Goal: Transaction & Acquisition: Purchase product/service

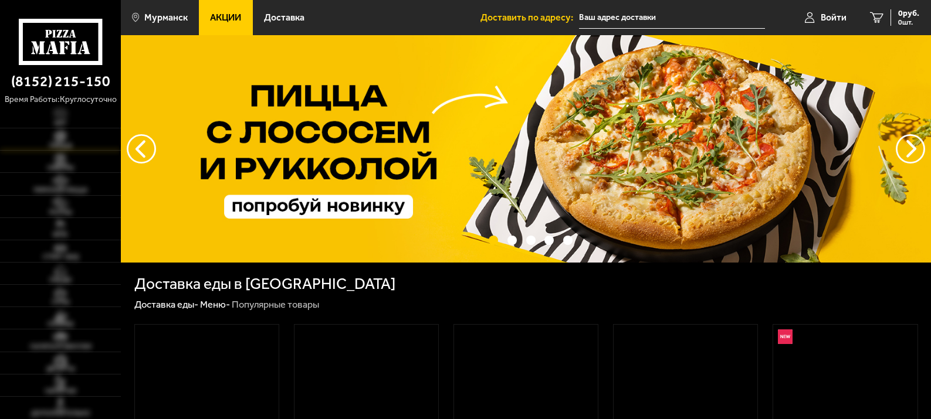
click at [113, 142] on link "Пицца" at bounding box center [60, 139] width 121 height 22
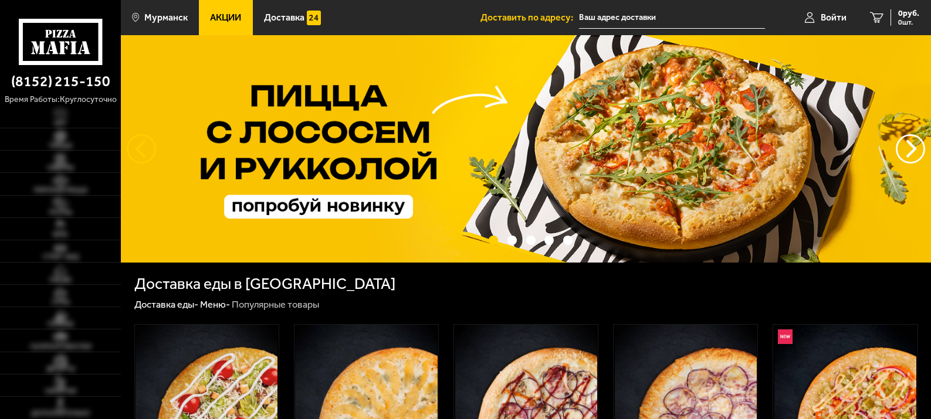
click at [131, 145] on button "следующий" at bounding box center [141, 148] width 29 height 29
click at [135, 145] on button "следующий" at bounding box center [141, 148] width 29 height 29
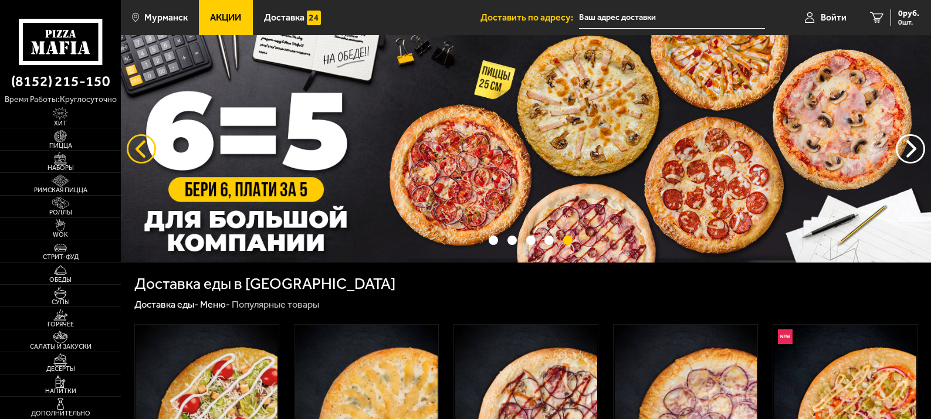
click at [135, 145] on button "следующий" at bounding box center [141, 148] width 29 height 29
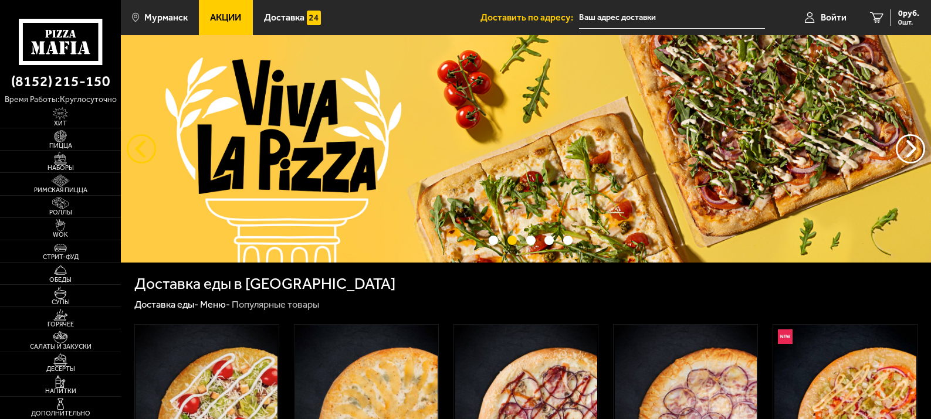
click at [144, 148] on button "следующий" at bounding box center [141, 148] width 29 height 29
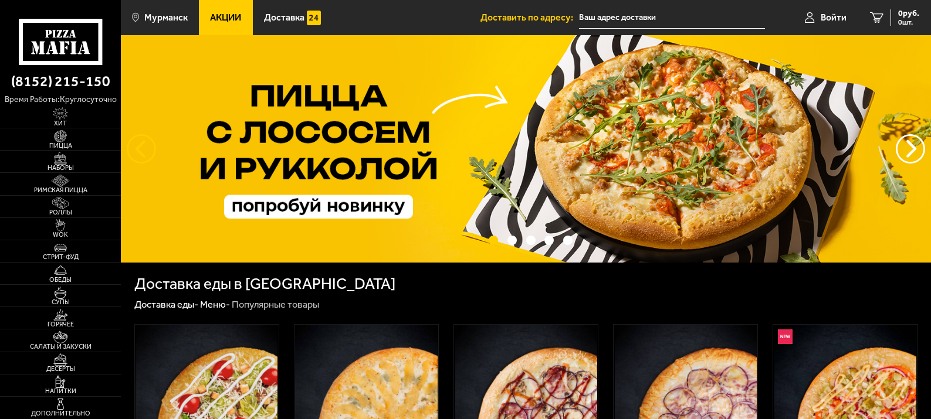
click at [144, 148] on button "следующий" at bounding box center [141, 148] width 29 height 29
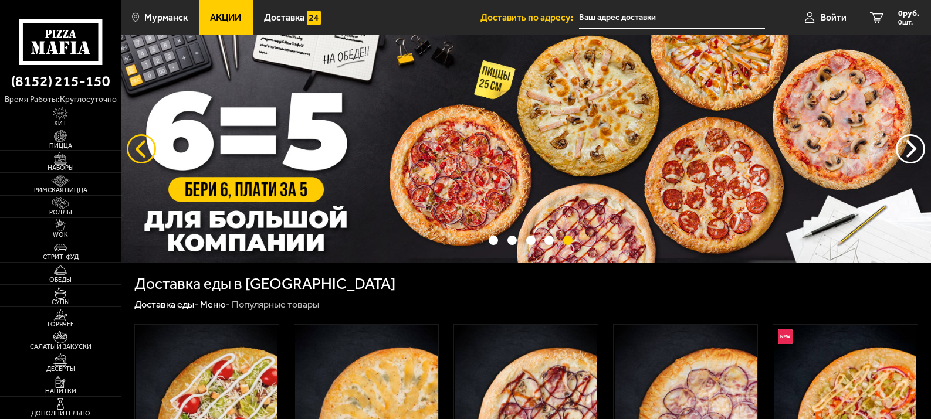
click at [144, 148] on button "следующий" at bounding box center [141, 148] width 29 height 29
click at [138, 145] on button "следующий" at bounding box center [141, 148] width 29 height 29
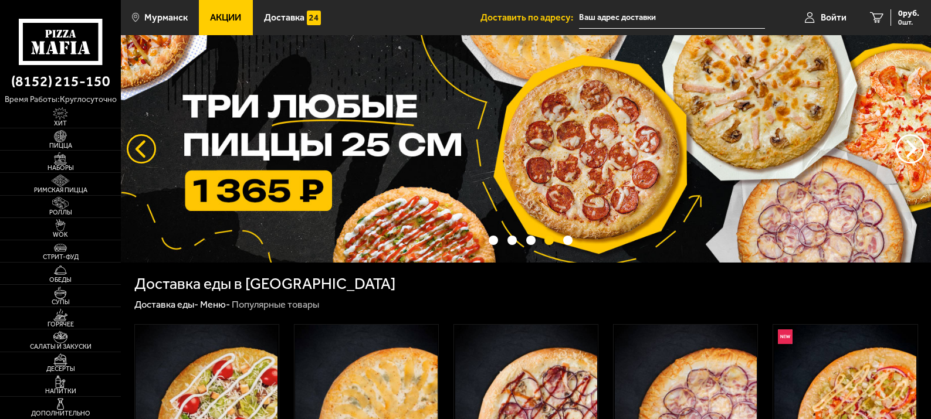
click at [138, 145] on button "следующий" at bounding box center [141, 148] width 29 height 29
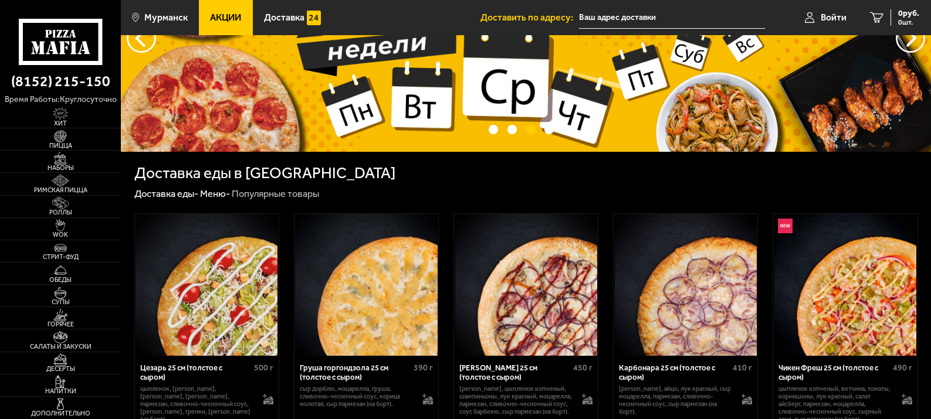
scroll to position [235, 0]
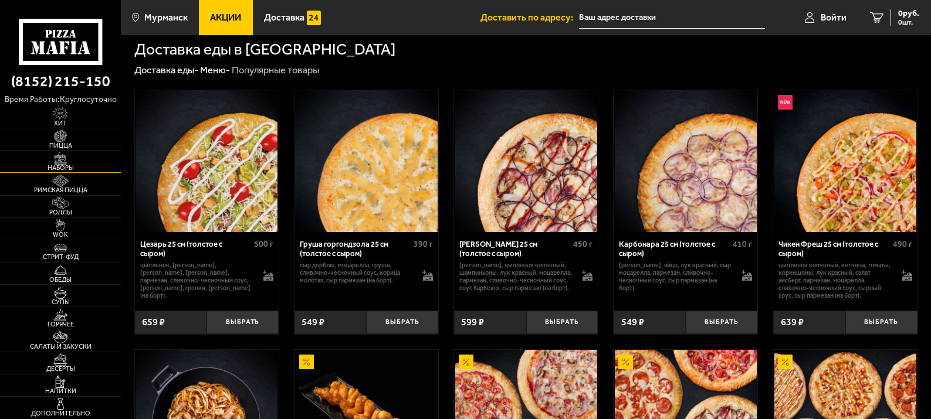
click at [66, 159] on img at bounding box center [60, 158] width 37 height 12
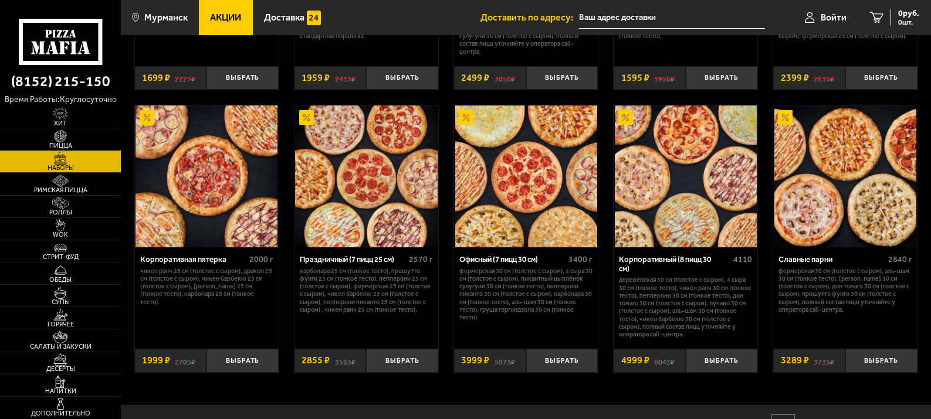
scroll to position [1542, 0]
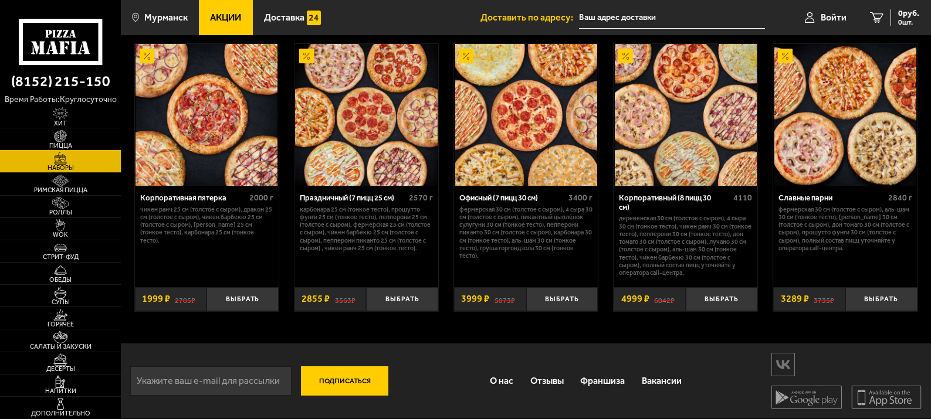
click at [59, 137] on img at bounding box center [60, 136] width 37 height 12
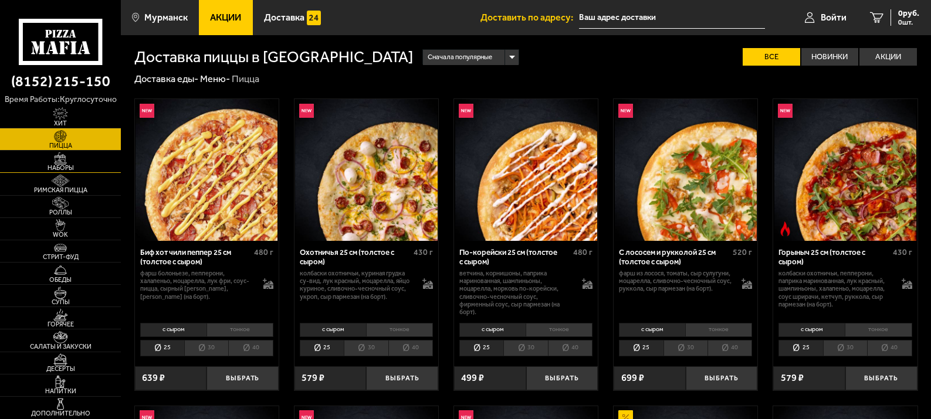
click at [59, 159] on img at bounding box center [60, 158] width 37 height 12
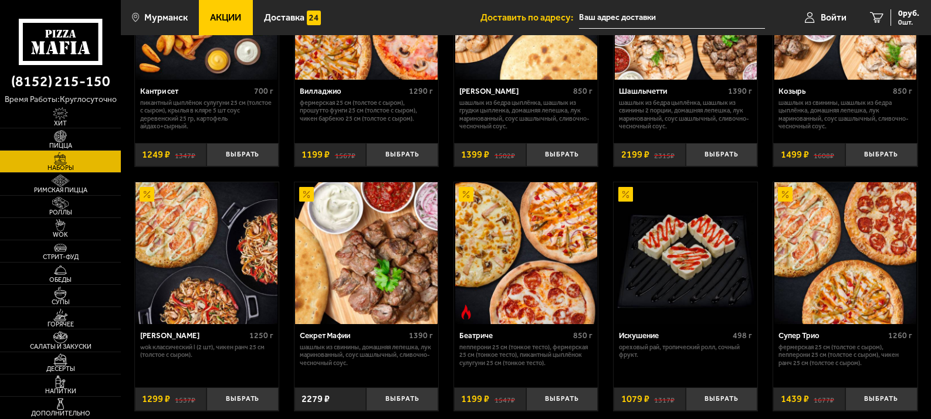
scroll to position [310, 0]
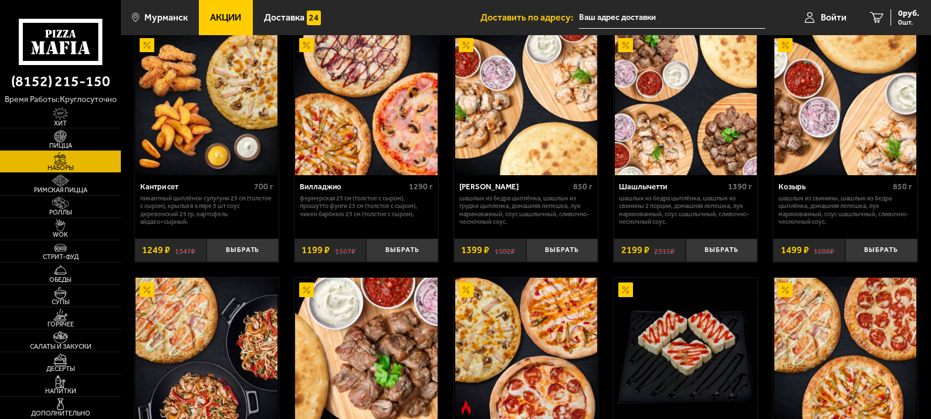
click at [219, 19] on span "Акции" at bounding box center [225, 17] width 31 height 9
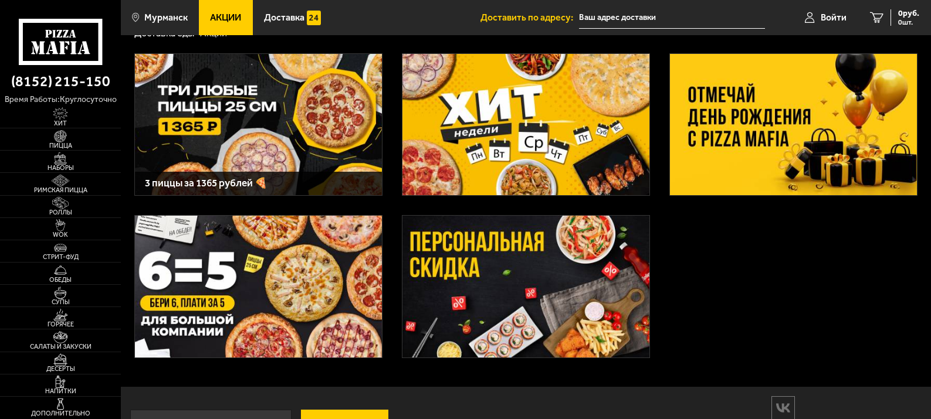
scroll to position [89, 0]
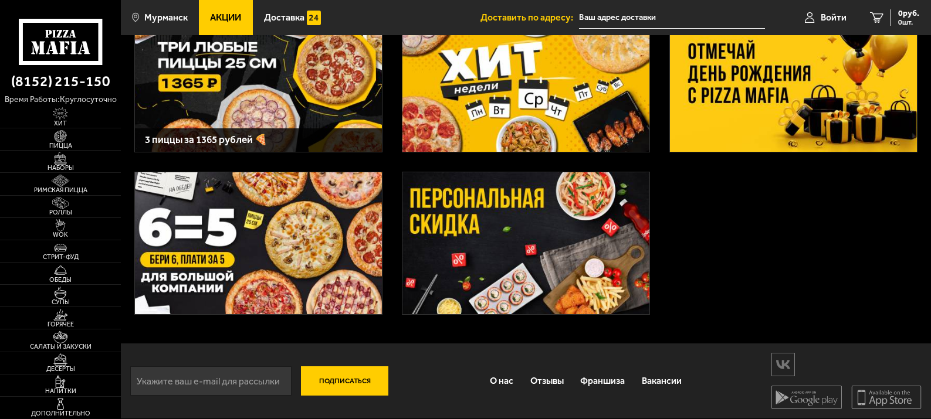
click at [247, 237] on img at bounding box center [258, 242] width 247 height 141
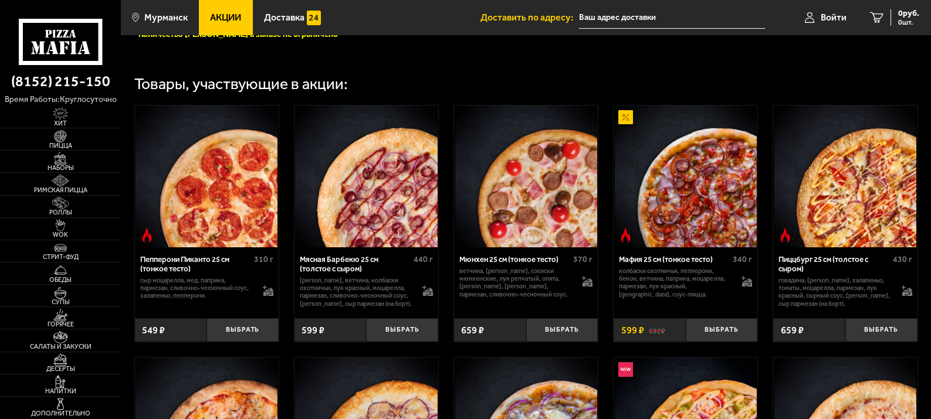
scroll to position [587, 0]
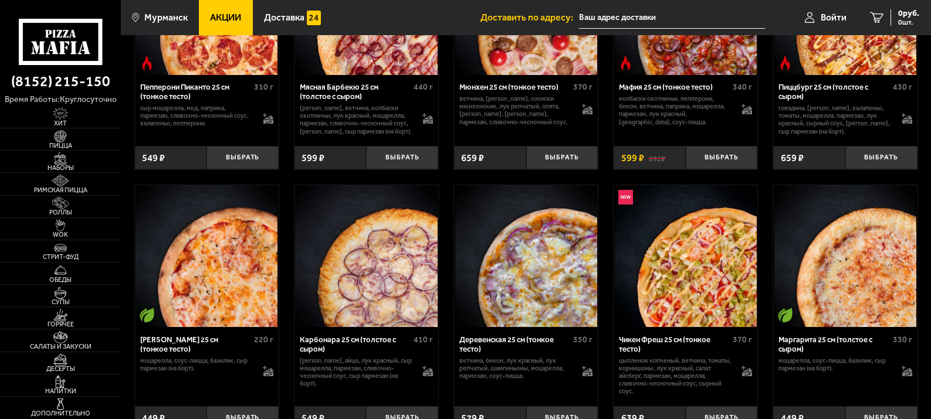
click at [190, 387] on div "[PERSON_NAME] 25 см (тонкое тесто) 220 г моцарелла, соус-пицца, базилик, сыр па…" at bounding box center [207, 363] width 144 height 72
click at [168, 378] on div "моцарелла, соус-пицца, базилик, сыр пармезан (на борт)." at bounding box center [206, 367] width 133 height 21
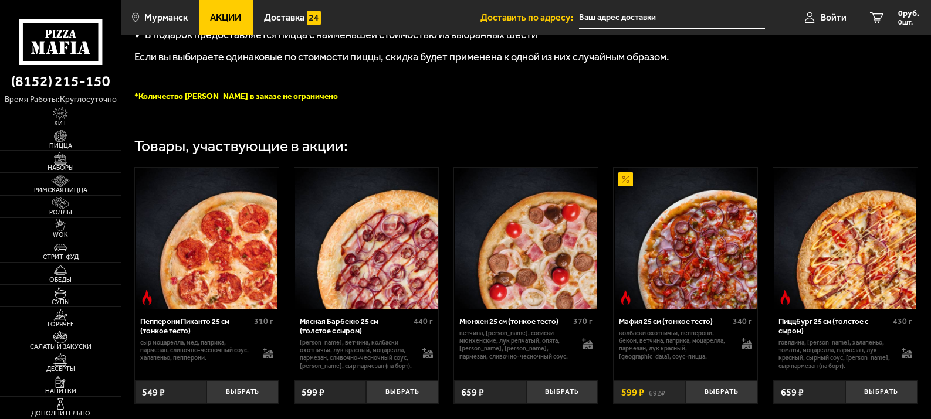
click at [250, 374] on div "Пепперони Пиканто 25 см (тонкое тесто) 310 г сыр Моцарелла, мед, паприка, парме…" at bounding box center [207, 342] width 144 height 64
click at [517, 374] on div "Мюнхен 25 см (тонкое тесто) 370 г ветчина, бекон, сосиски мюнхенские, лук репча…" at bounding box center [526, 342] width 144 height 64
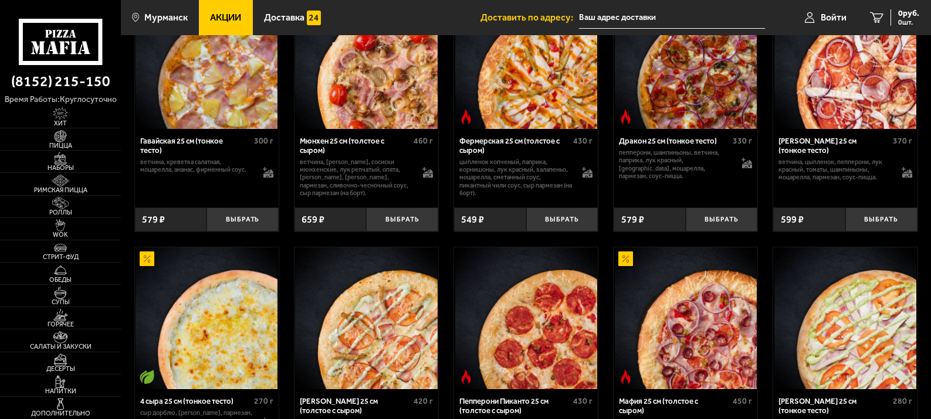
scroll to position [1455, 0]
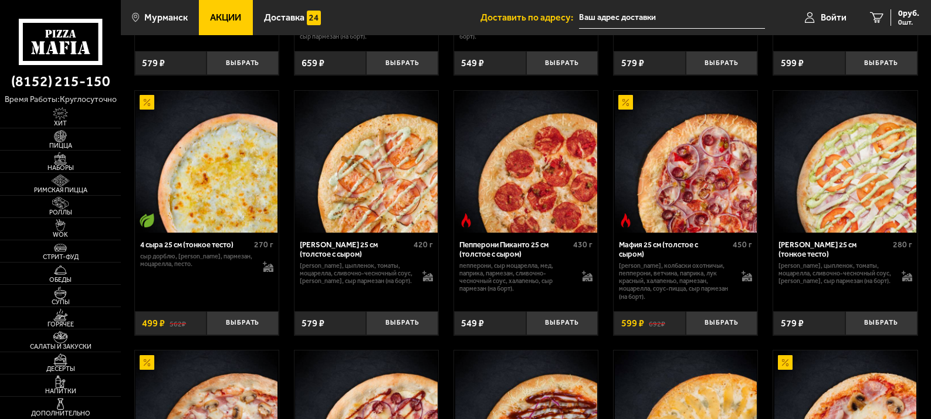
click at [451, 379] on div "Пепперони Пиканто 25 см (тонкое тесто) 310 г сыр Моцарелла, мед, паприка, парме…" at bounding box center [526, 84] width 810 height 2066
click at [284, 379] on div "Пепперони Пиканто 25 см (тонкое тесто) 310 г сыр Моцарелла, мед, паприка, парме…" at bounding box center [526, 84] width 810 height 2066
click at [601, 378] on div "Пепперони Пиканто 25 см (тонкое тесто) 310 г сыр Моцарелла, мед, паприка, парме…" at bounding box center [526, 84] width 810 height 2066
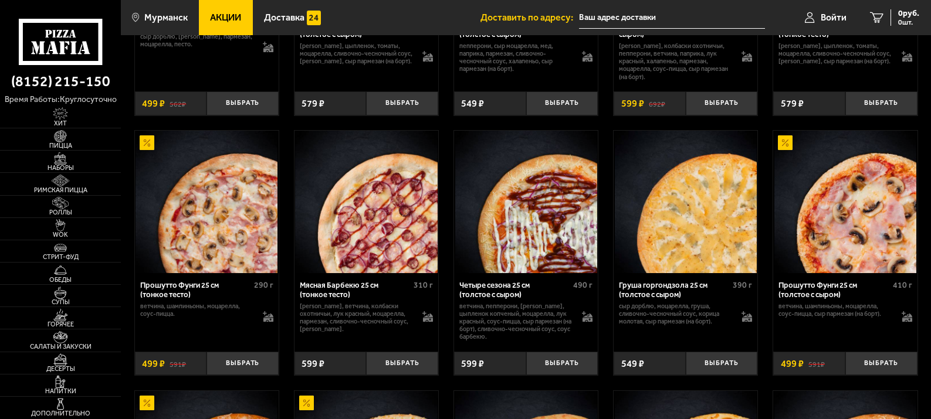
scroll to position [1689, 0]
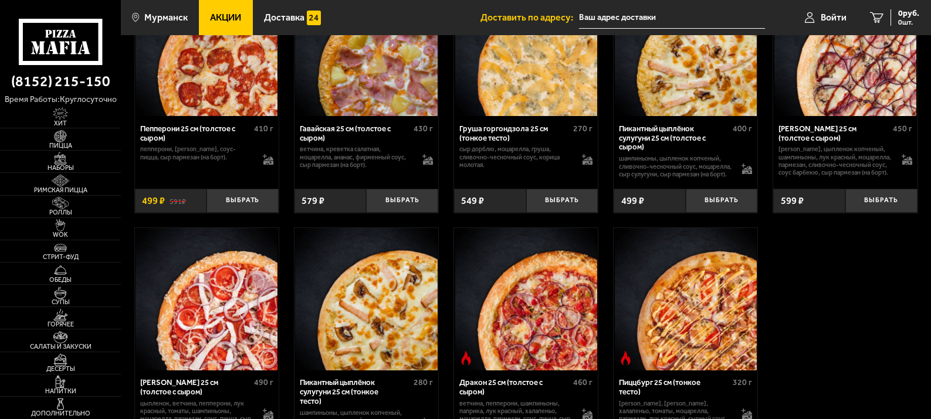
scroll to position [2100, 0]
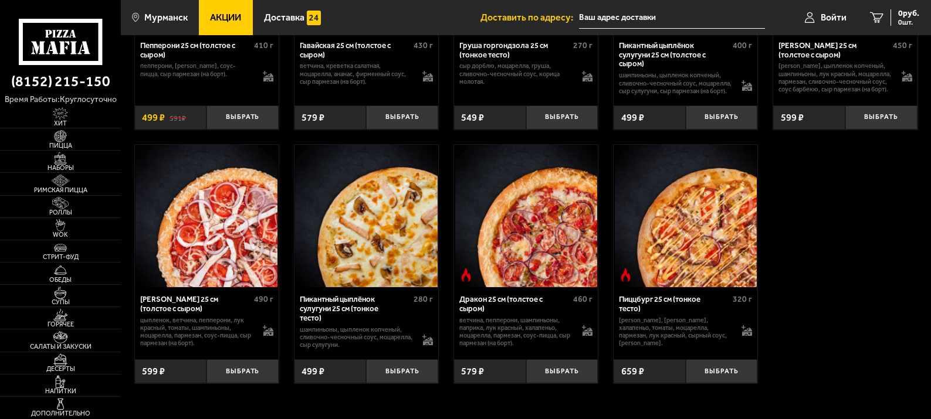
scroll to position [2276, 0]
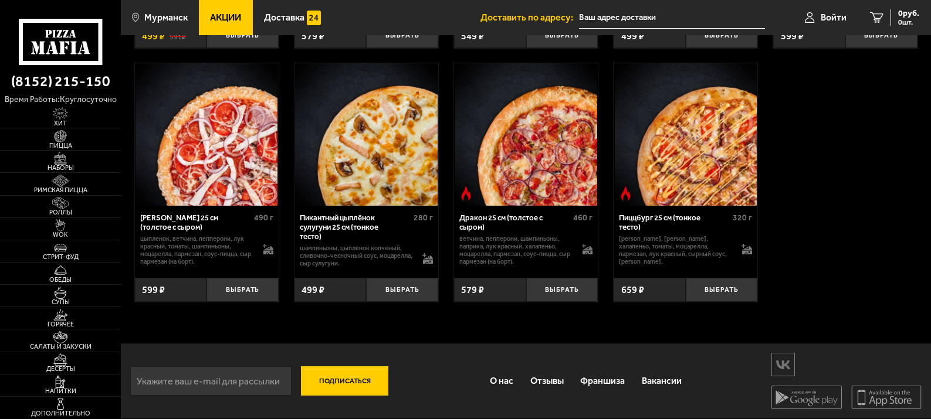
click at [436, 383] on div "Подписаться О нас Отзывы Франшиза Вакансии Мы в соцсетях Скачивайте мобильные п…" at bounding box center [526, 381] width 810 height 75
click at [442, 388] on div "Подписаться О нас Отзывы Франшиза Вакансии Мы в соцсетях Скачивайте мобильные п…" at bounding box center [526, 381] width 810 height 75
click at [470, 381] on div "Подписаться О нас Отзывы Франшиза Вакансии Мы в соцсетях Скачивайте мобильные п…" at bounding box center [526, 381] width 810 height 75
click at [455, 381] on div "Подписаться О нас Отзывы Франшиза Вакансии Мы в соцсетях Скачивайте мобильные п…" at bounding box center [526, 381] width 810 height 75
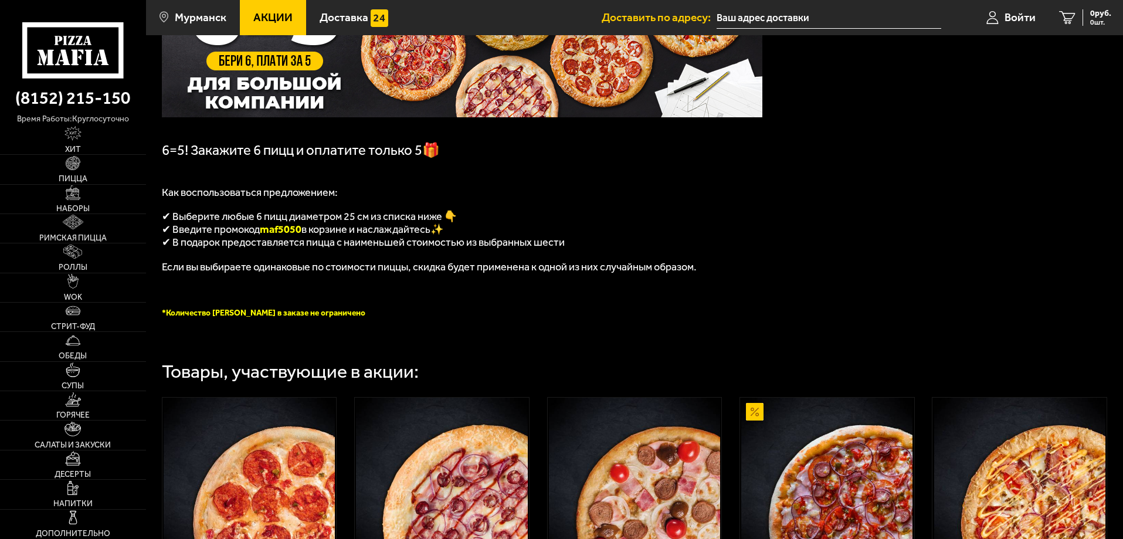
scroll to position [293, 0]
